Goal: Task Accomplishment & Management: Use online tool/utility

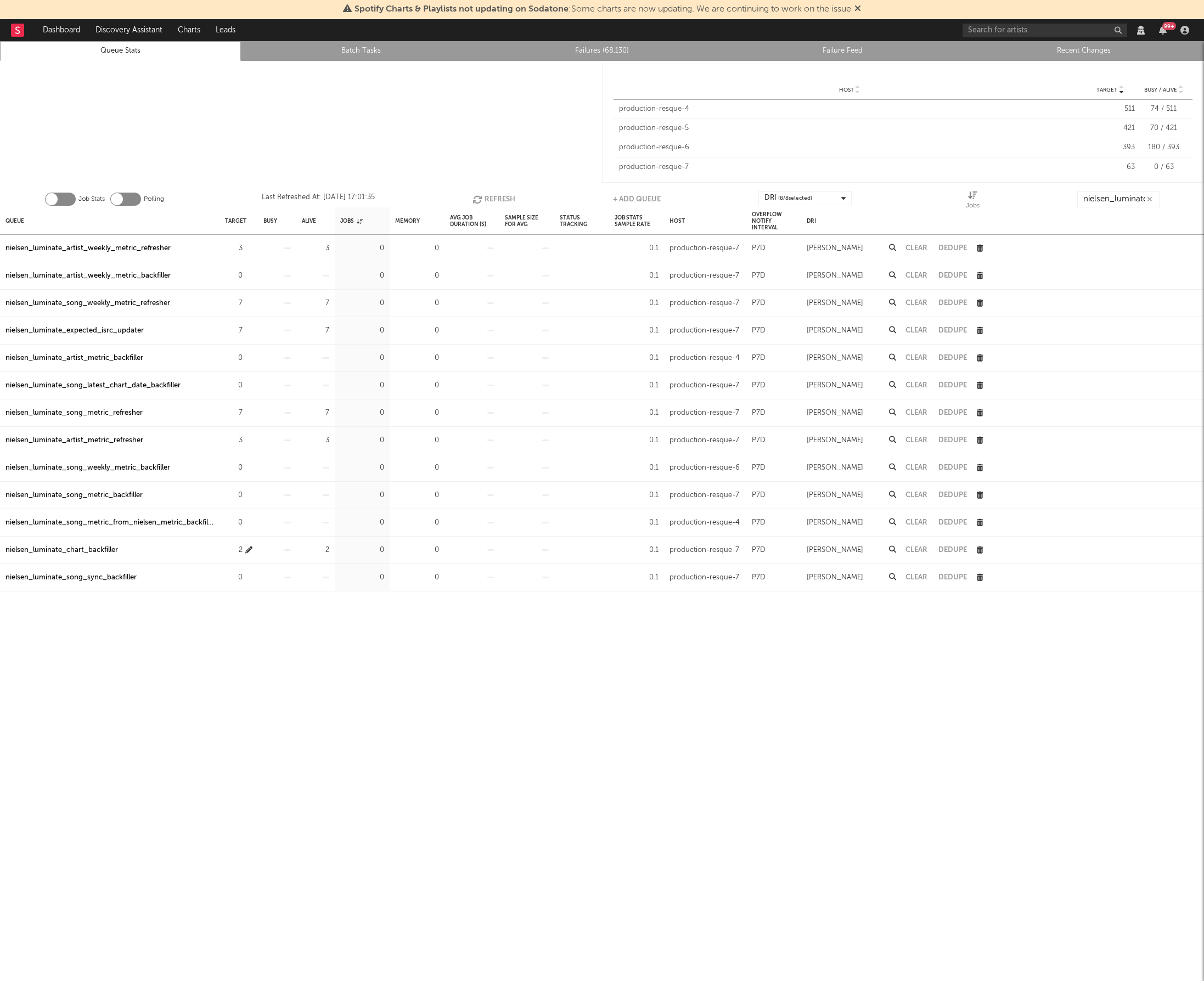
click at [248, 552] on icon "button" at bounding box center [249, 550] width 7 height 7
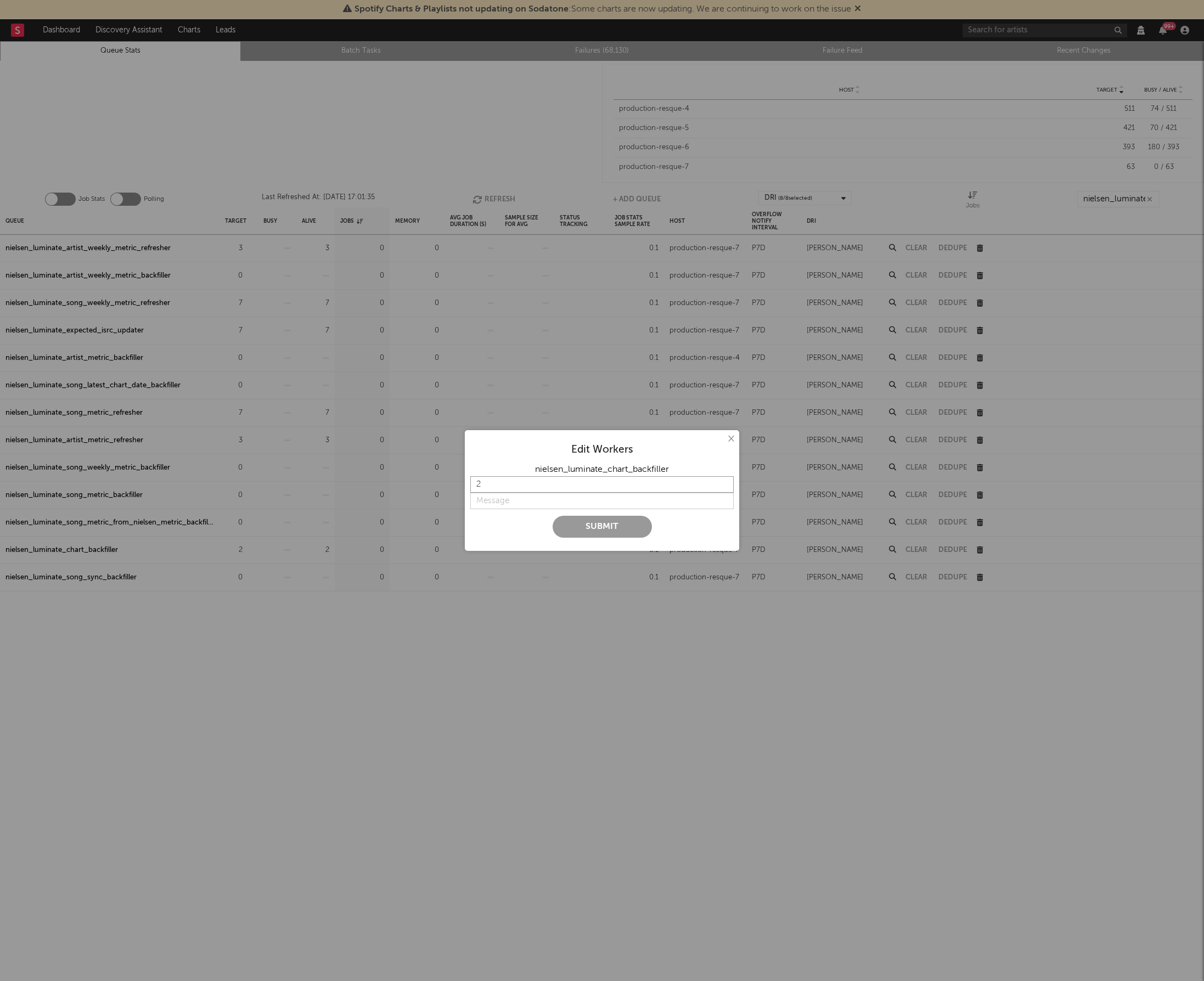
click at [510, 488] on input "2" at bounding box center [602, 484] width 263 height 17
type input "0"
click at [507, 502] on input "string" at bounding box center [602, 501] width 263 height 17
type input "disable"
click at [622, 532] on button "Submit" at bounding box center [602, 527] width 99 height 22
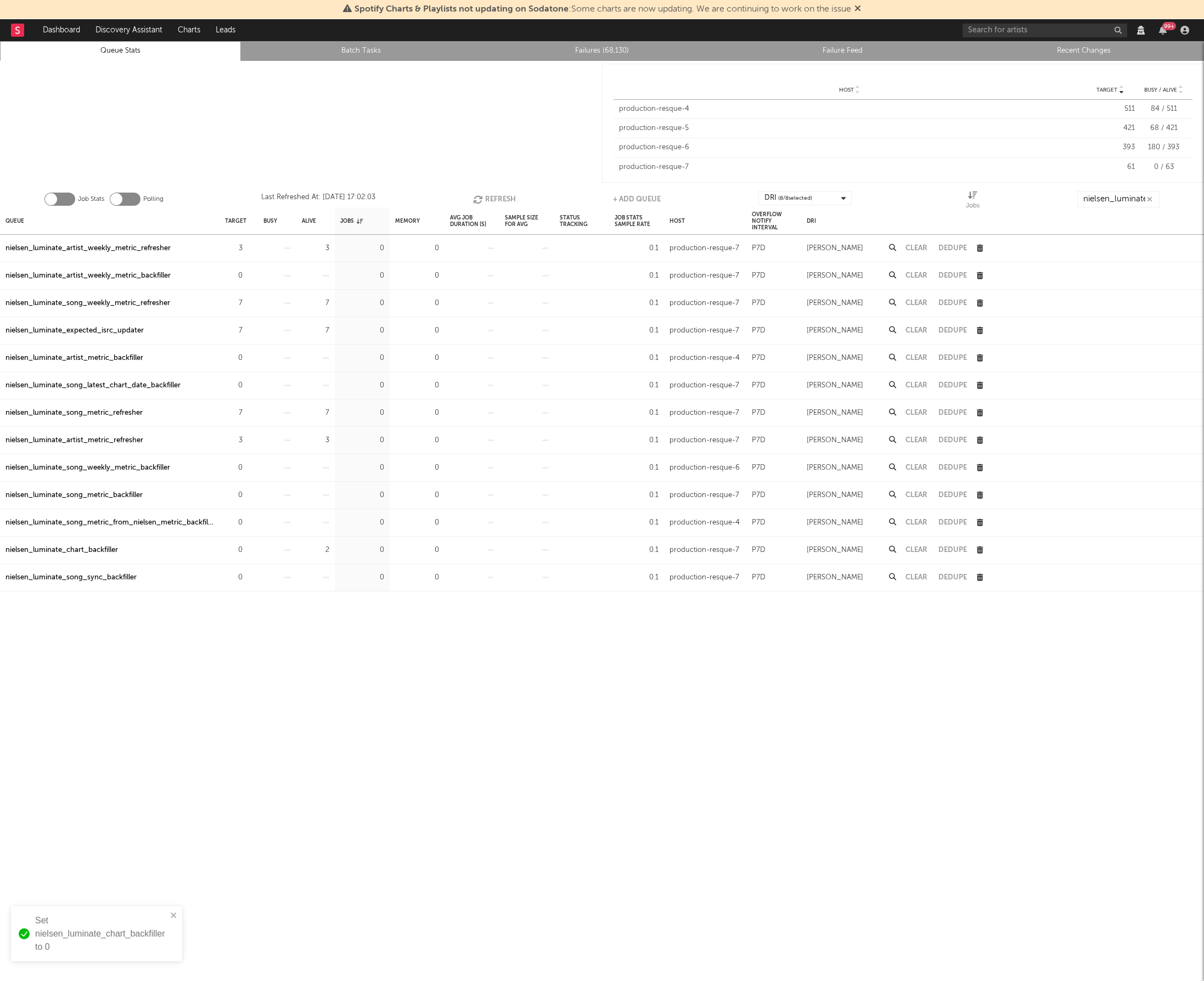
click at [78, 330] on div "nielsen_luminate_expected_isrc_updater" at bounding box center [75, 330] width 138 height 13
click at [247, 333] on icon "button" at bounding box center [249, 331] width 7 height 7
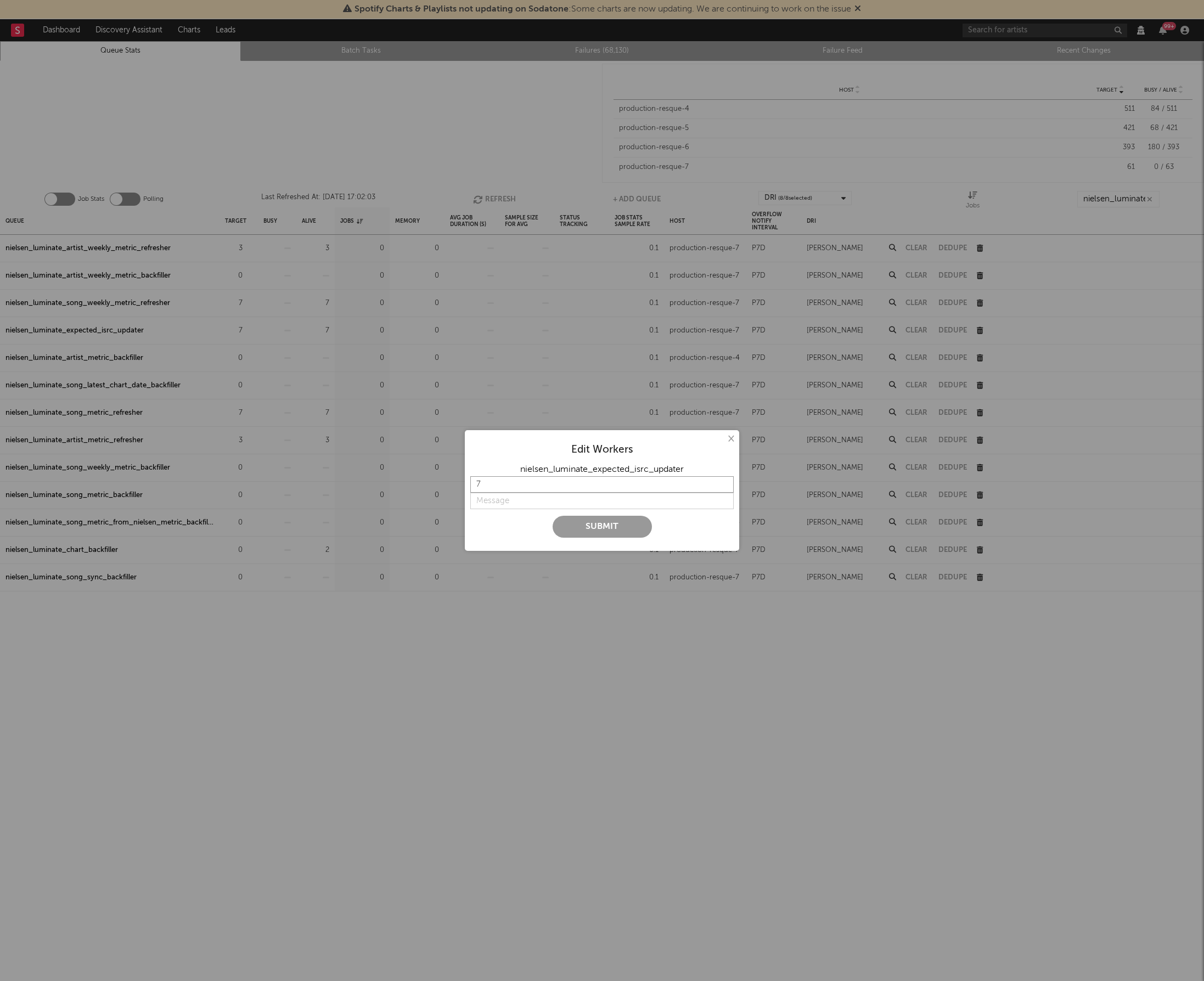
click at [496, 485] on input "7" at bounding box center [602, 484] width 263 height 17
type input "1"
click at [491, 507] on input "string" at bounding box center [602, 501] width 263 height 17
type input "lower"
click at [573, 523] on button "Submit" at bounding box center [602, 527] width 99 height 22
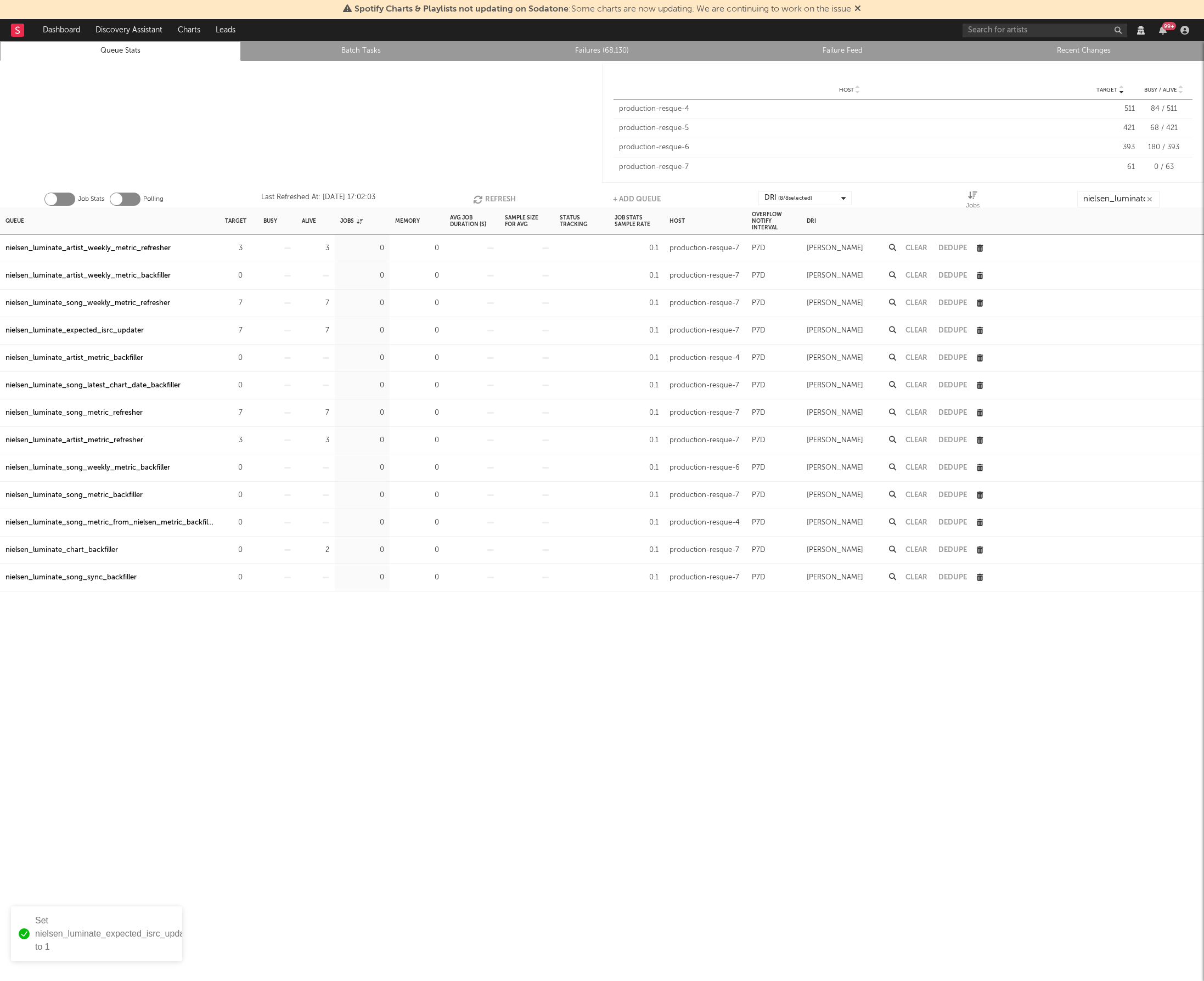
click at [313, 656] on div "Queue Target Busy Alive Jobs Memory Avg Job Duration (s) Sample Size For Avg St…" at bounding box center [602, 604] width 1204 height 793
click at [108, 302] on div "nielsen_luminate_song_weekly_metric_refresher" at bounding box center [88, 303] width 165 height 13
click at [76, 443] on div "nielsen_luminate_artist_metric_refresher" at bounding box center [74, 440] width 137 height 13
click at [113, 251] on div "nielsen_luminate_artist_weekly_metric_refresher" at bounding box center [88, 248] width 165 height 13
click at [125, 408] on div "nielsen_luminate_song_metric_refresher" at bounding box center [74, 413] width 137 height 13
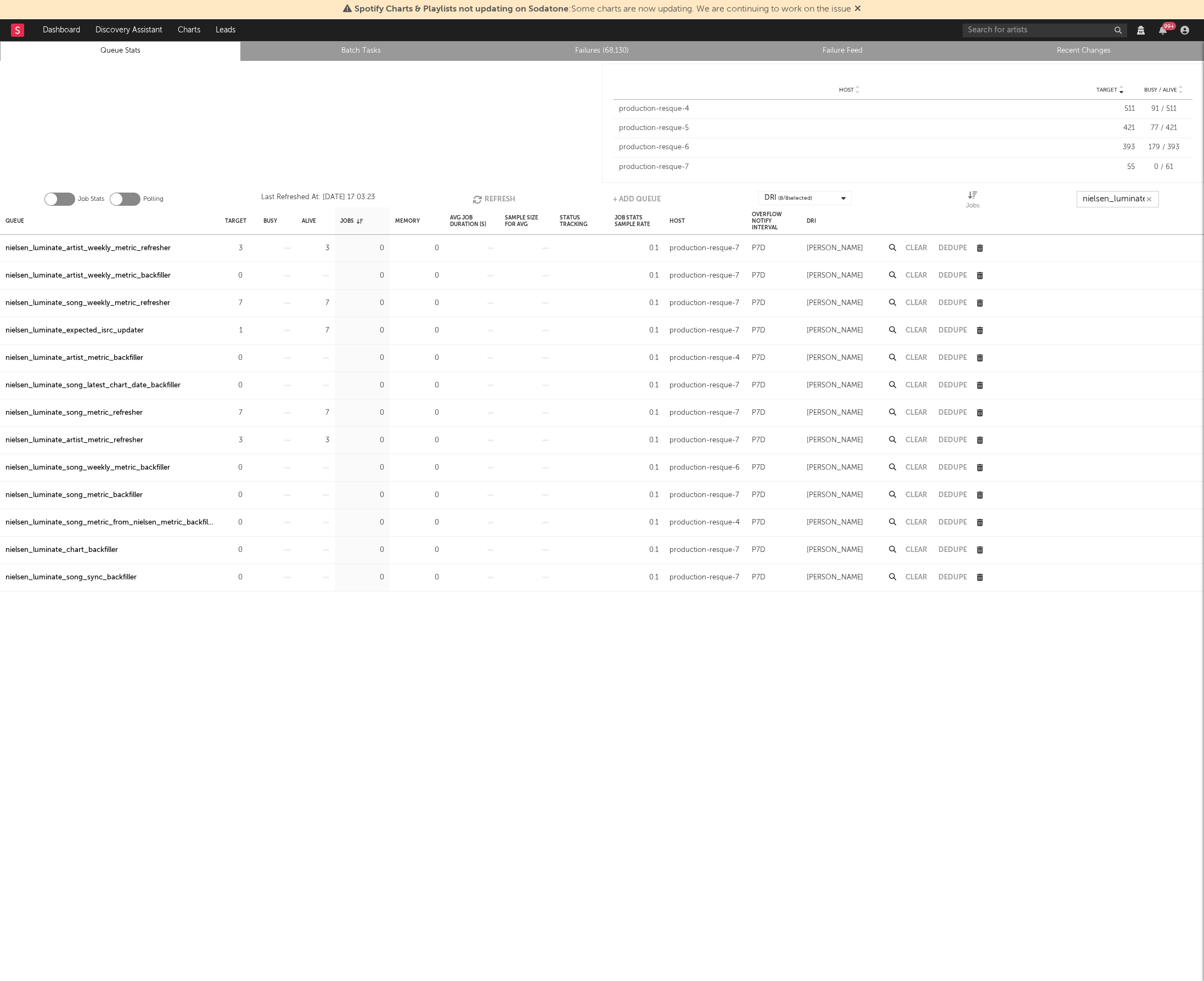
scroll to position [0, 2]
drag, startPoint x: 1116, startPoint y: 198, endPoint x: 1215, endPoint y: 198, distance: 99.0
click at [1203, 198] on html "Spotify Charts & Playlists not updating on Sodatone : Some charts are now updat…" at bounding box center [602, 491] width 1204 height 981
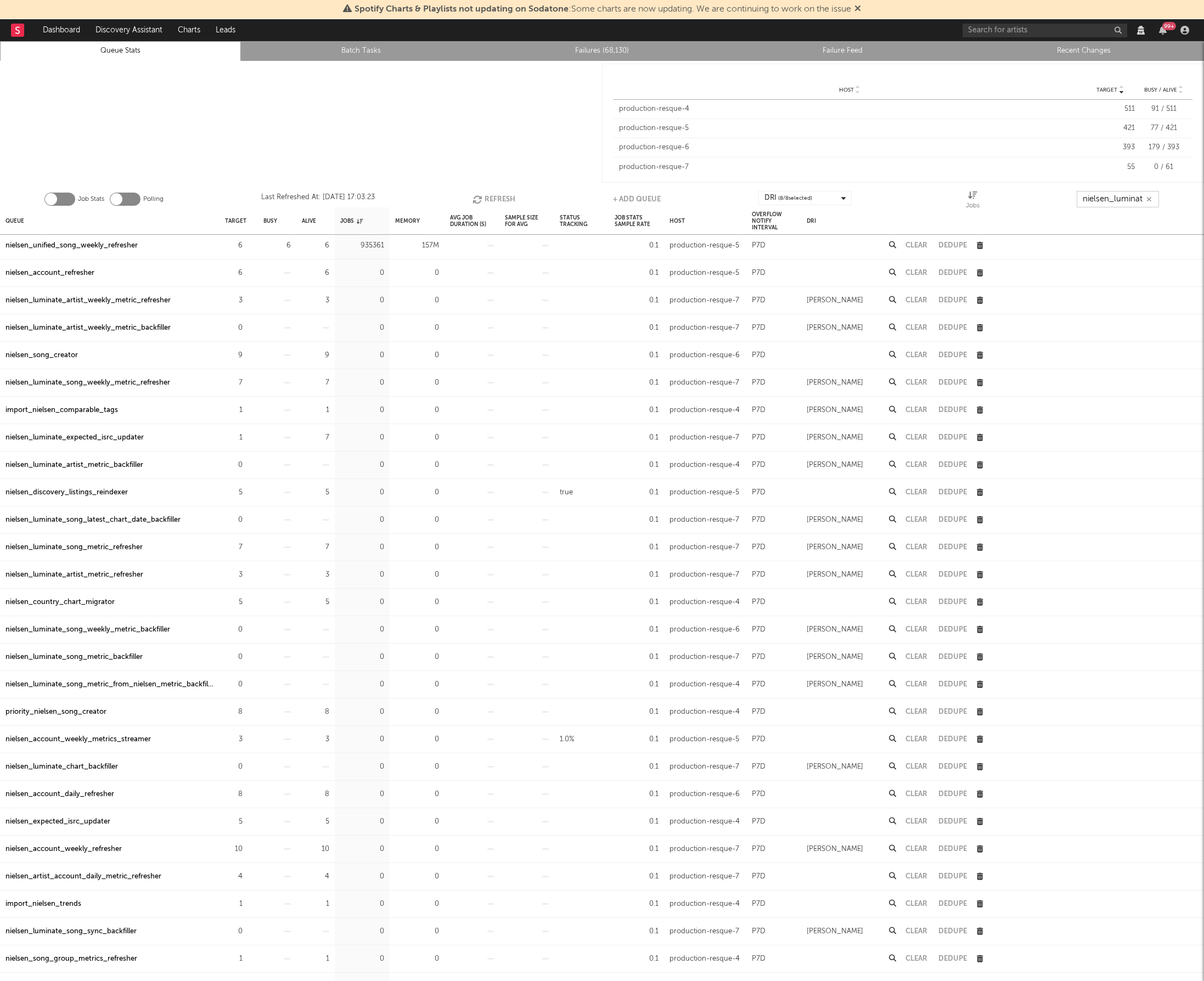
type input "nielsen_luminate"
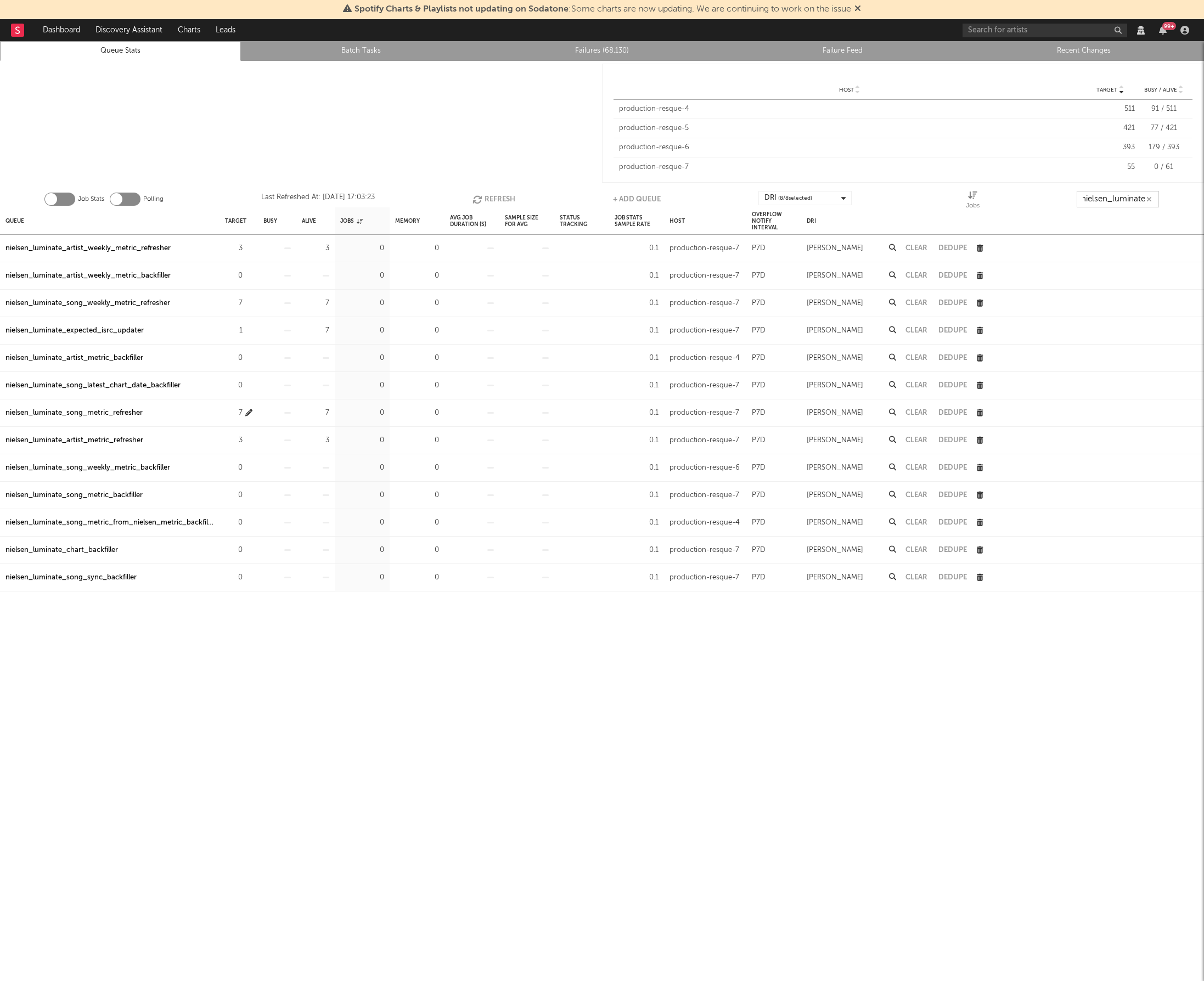
click at [247, 413] on icon "button" at bounding box center [249, 413] width 7 height 7
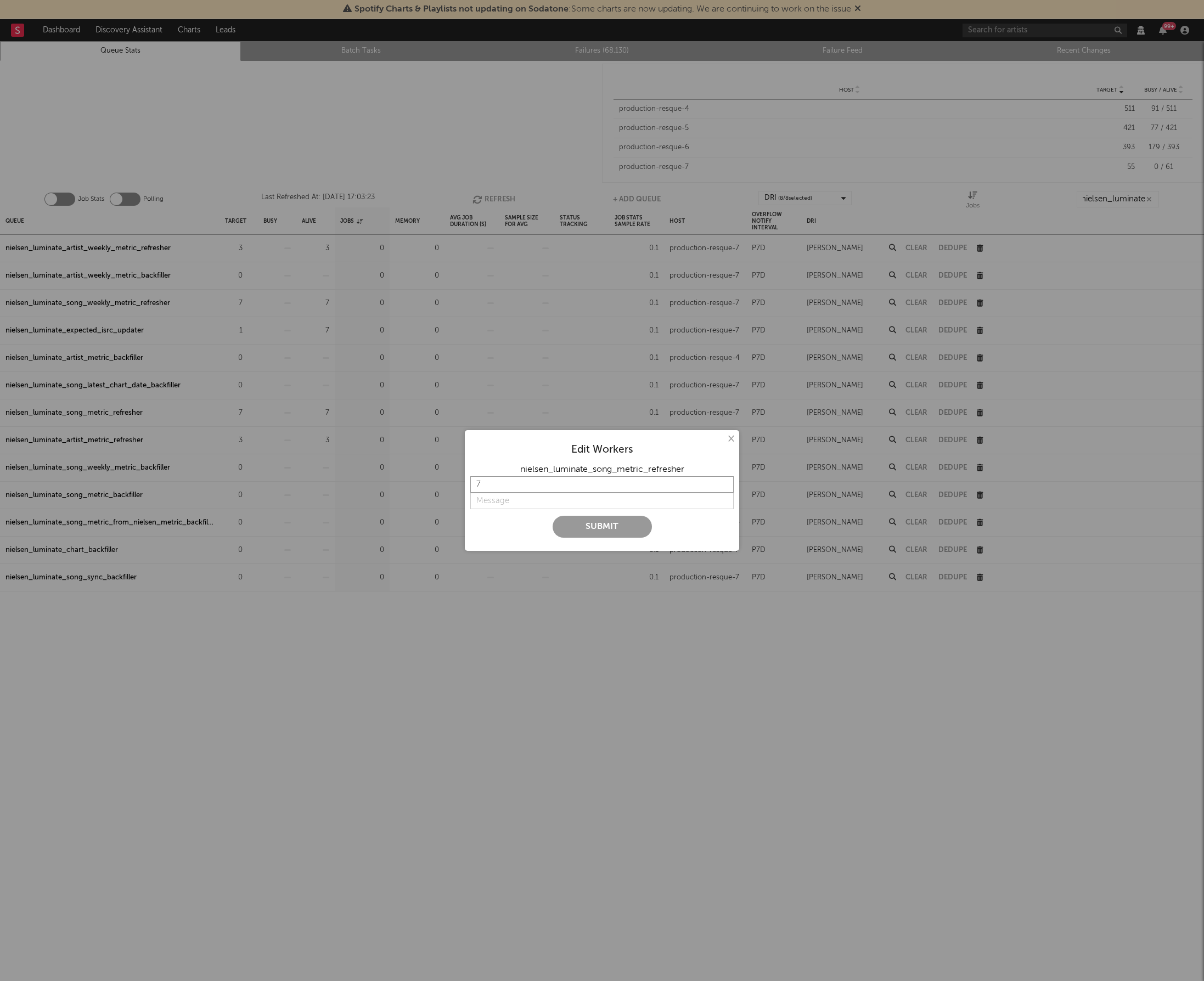
scroll to position [0, 0]
drag, startPoint x: 486, startPoint y: 485, endPoint x: 427, endPoint y: 482, distance: 59.1
click at [428, 482] on div "× Edit Workers nielsen_luminate_song_metric_refresher 7 Submit" at bounding box center [602, 491] width 1204 height 981
type input "10"
type input "Faster"
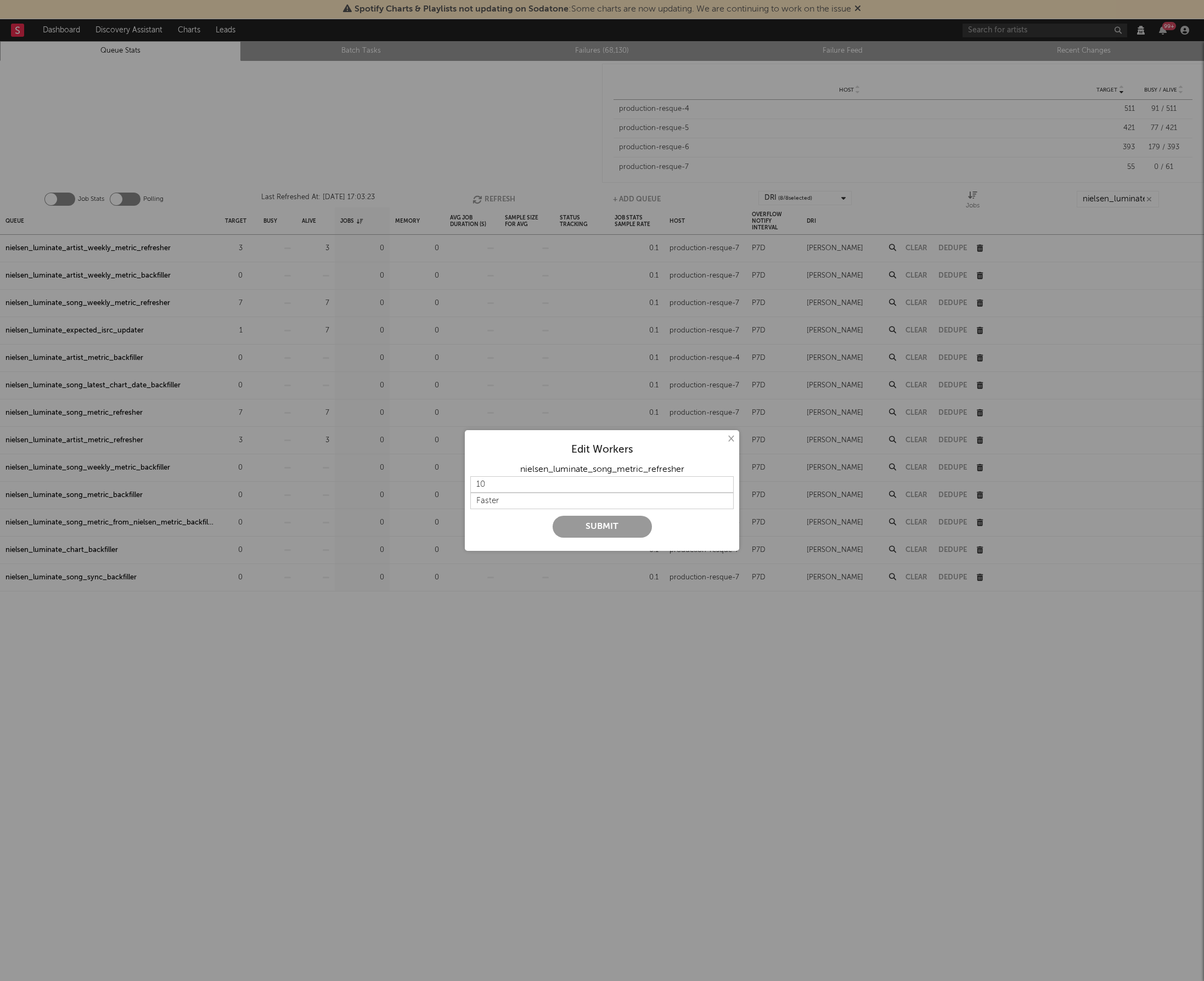
click at [589, 523] on button "Submit" at bounding box center [602, 527] width 99 height 22
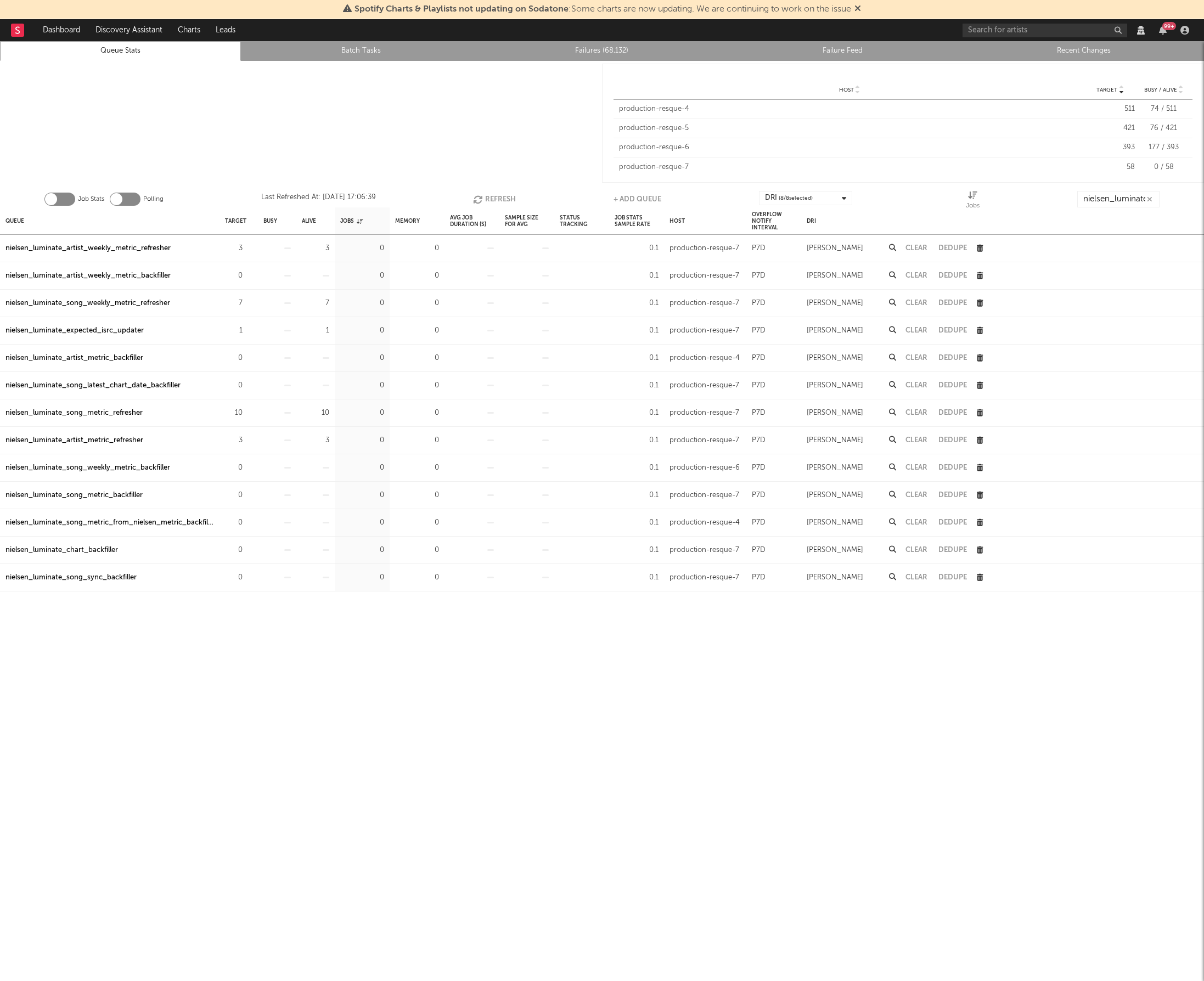
click at [97, 326] on div "nielsen_luminate_expected_isrc_updater" at bounding box center [75, 330] width 138 height 13
click at [184, 719] on div "Queue Target Busy Alive Jobs Memory Avg Job Duration (s) Sample Size For Avg St…" at bounding box center [602, 604] width 1204 height 793
click at [1123, 196] on input "nielsen_luminate" at bounding box center [1119, 199] width 83 height 17
drag, startPoint x: 1117, startPoint y: 198, endPoint x: 1263, endPoint y: 200, distance: 146.0
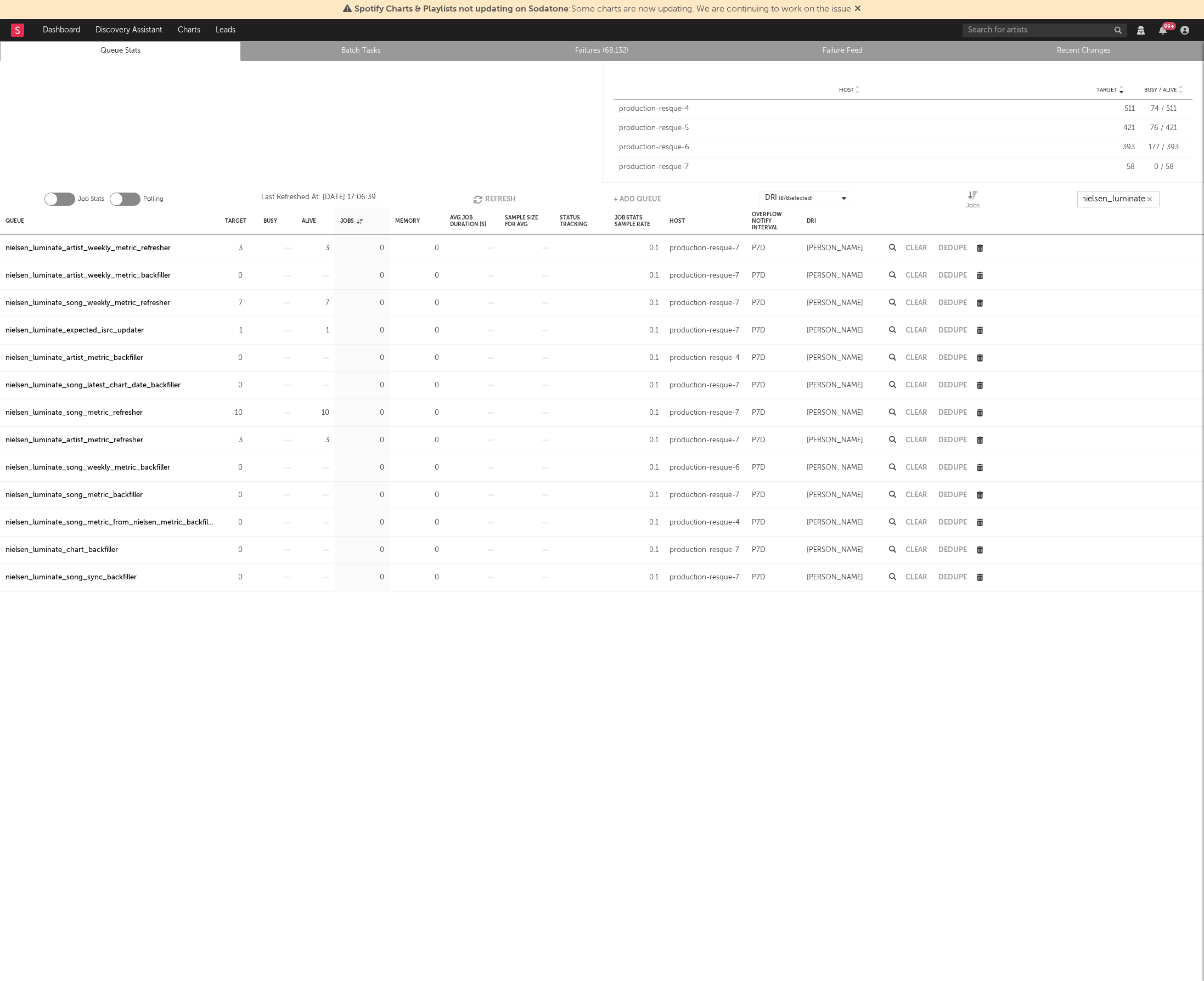
click at [1203, 200] on html "Spotify Charts & Playlists not updating on Sodatone : Some charts are now updat…" at bounding box center [602, 491] width 1204 height 981
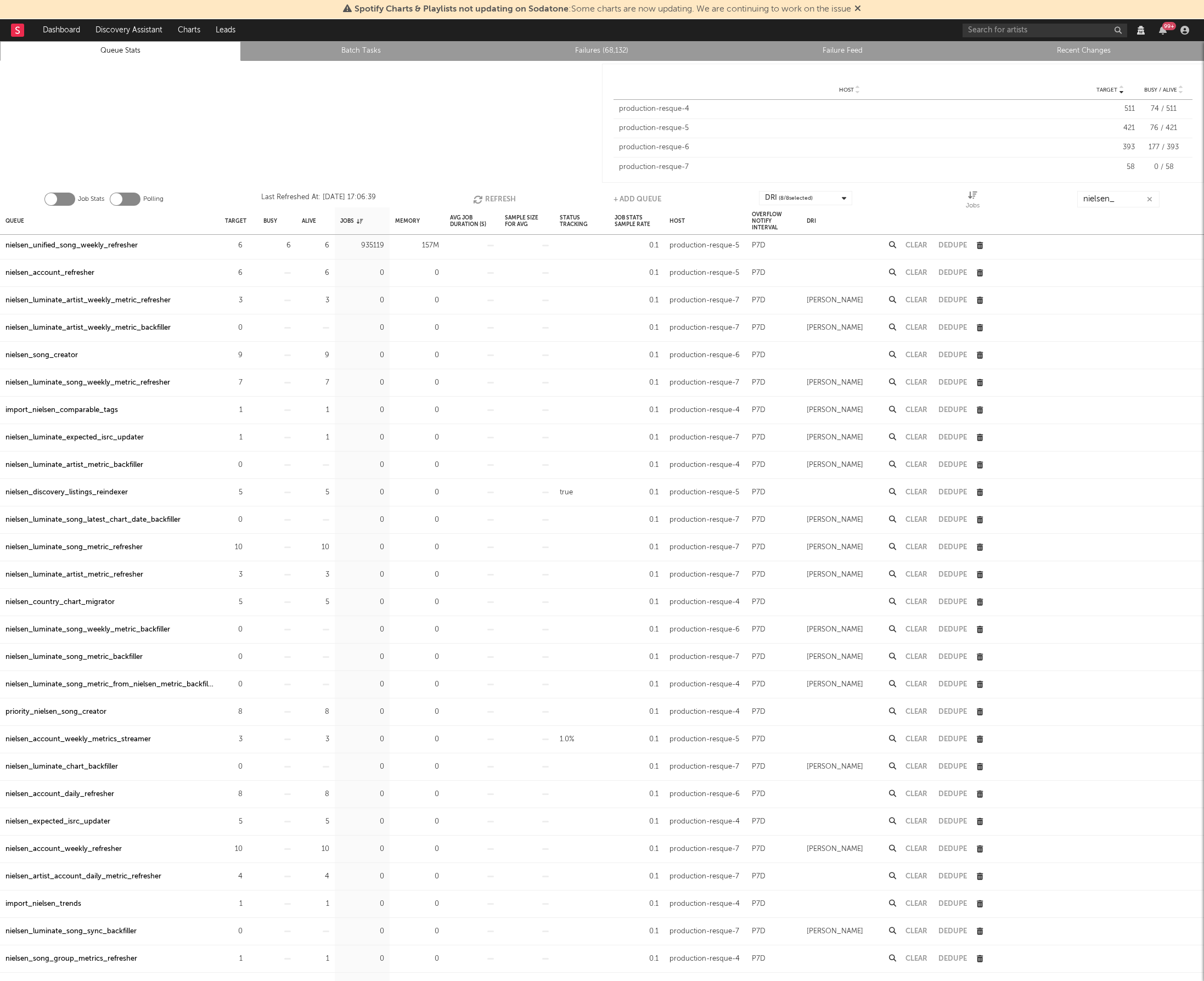
click at [219, 108] on div at bounding box center [301, 123] width 602 height 124
click at [1099, 198] on input "nielsen_" at bounding box center [1119, 199] width 83 height 17
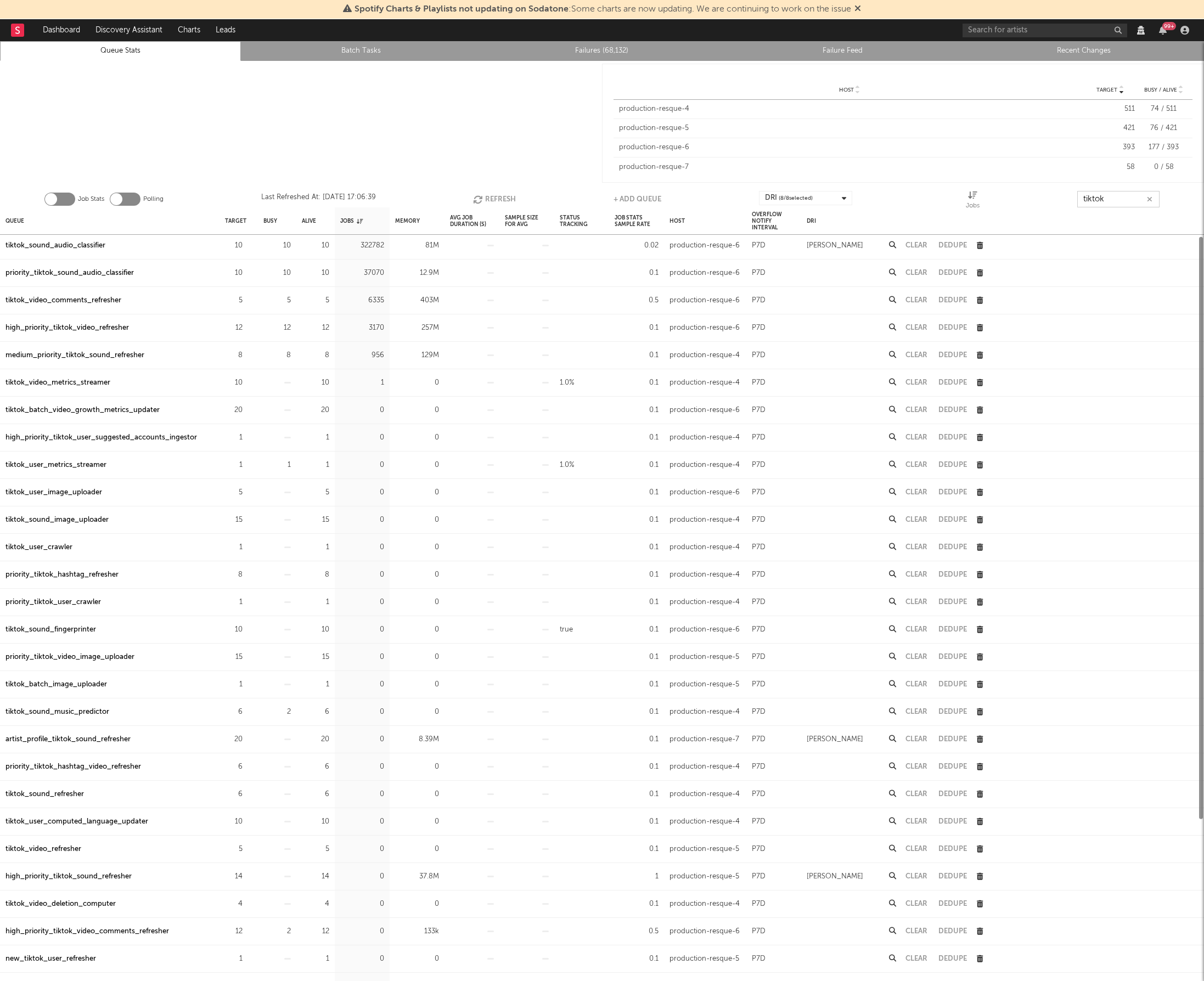
type input "tiktok"
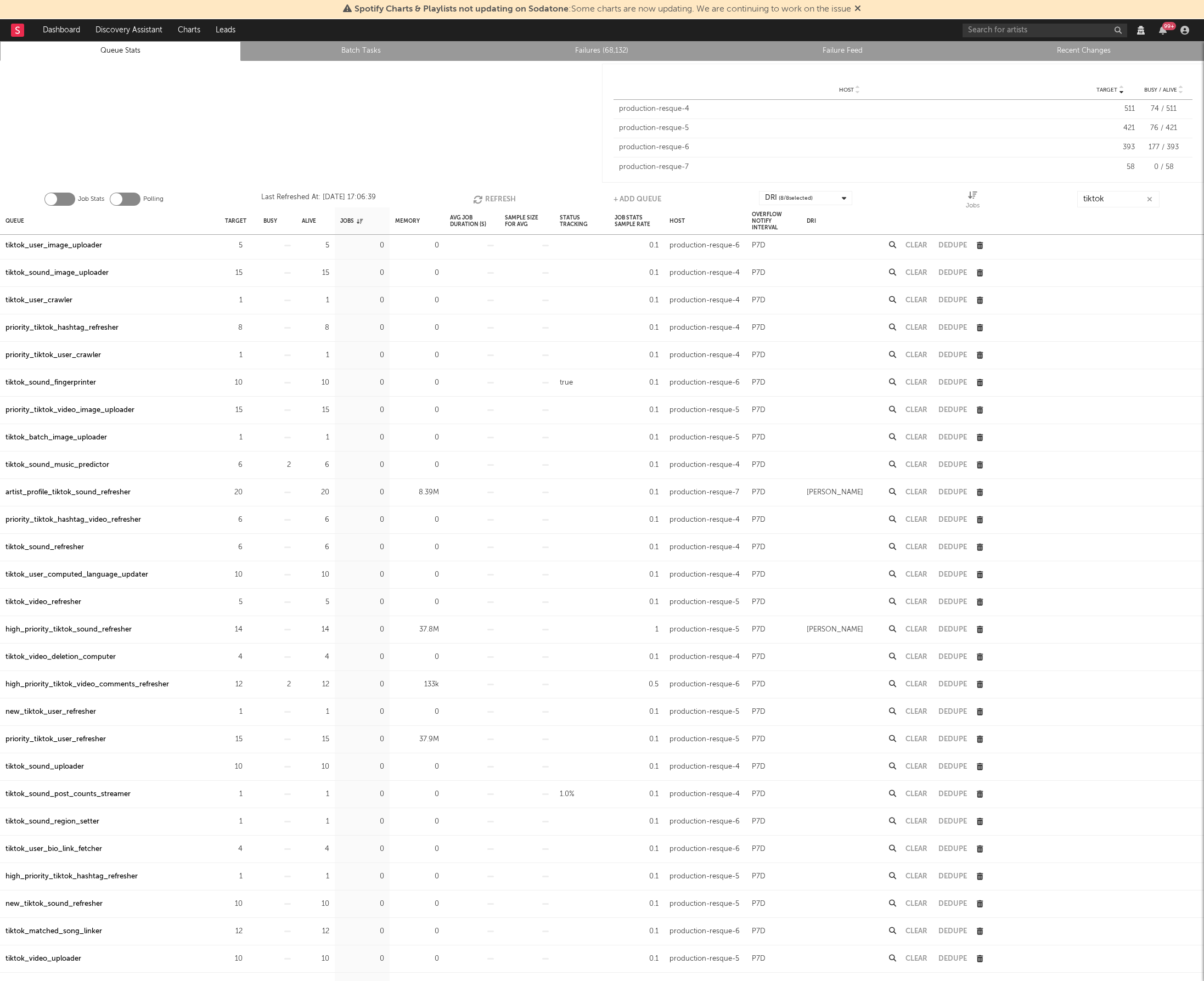
click at [444, 128] on div at bounding box center [301, 123] width 602 height 124
